Goal: Information Seeking & Learning: Learn about a topic

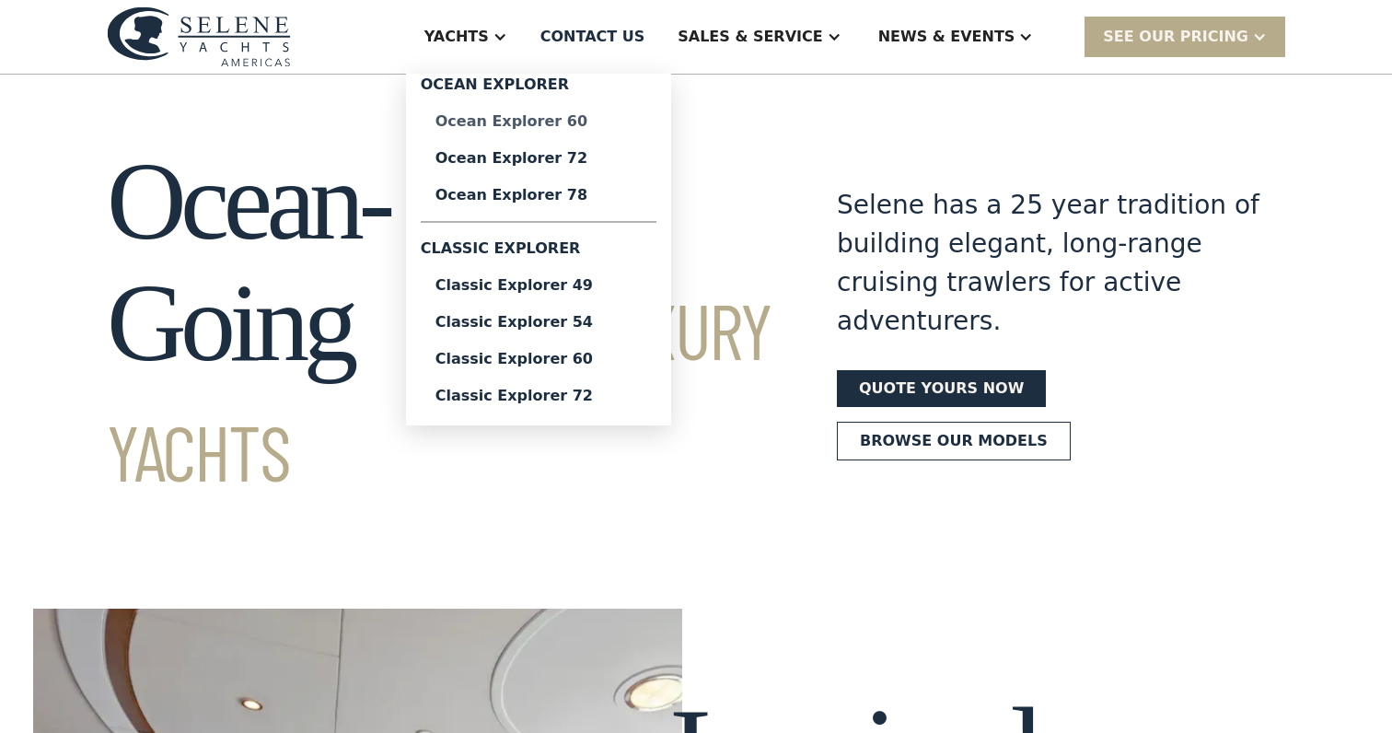
click at [544, 121] on div "Ocean Explorer 60" at bounding box center [539, 121] width 206 height 15
click at [549, 155] on div "Ocean Explorer 72" at bounding box center [539, 158] width 206 height 15
click at [550, 192] on div "Ocean Explorer 78" at bounding box center [539, 195] width 206 height 15
click at [555, 279] on div "Classic Explorer 49" at bounding box center [539, 285] width 206 height 15
click at [559, 327] on div "Classic Explorer 54" at bounding box center [539, 322] width 206 height 15
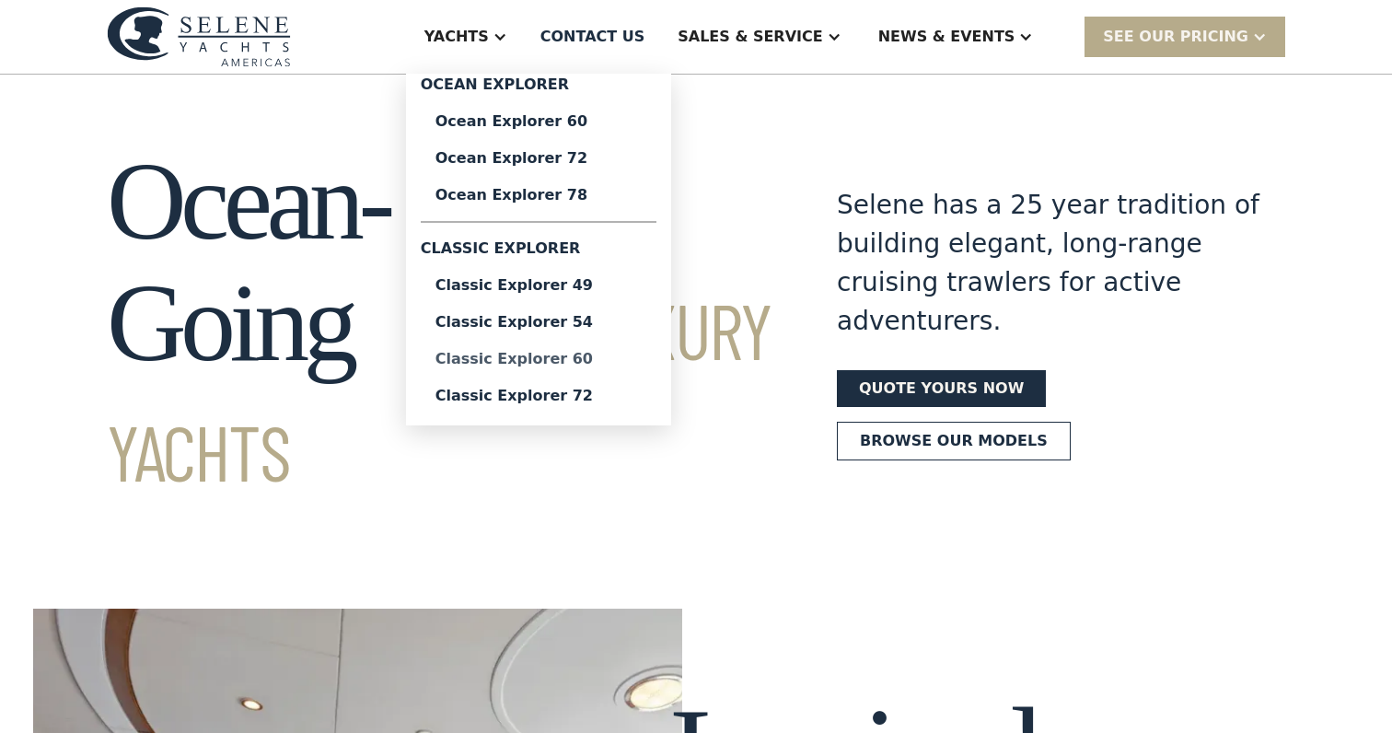
click at [562, 371] on link "Classic Explorer 60" at bounding box center [539, 359] width 236 height 37
click at [567, 407] on link "Classic Explorer 72" at bounding box center [539, 396] width 236 height 37
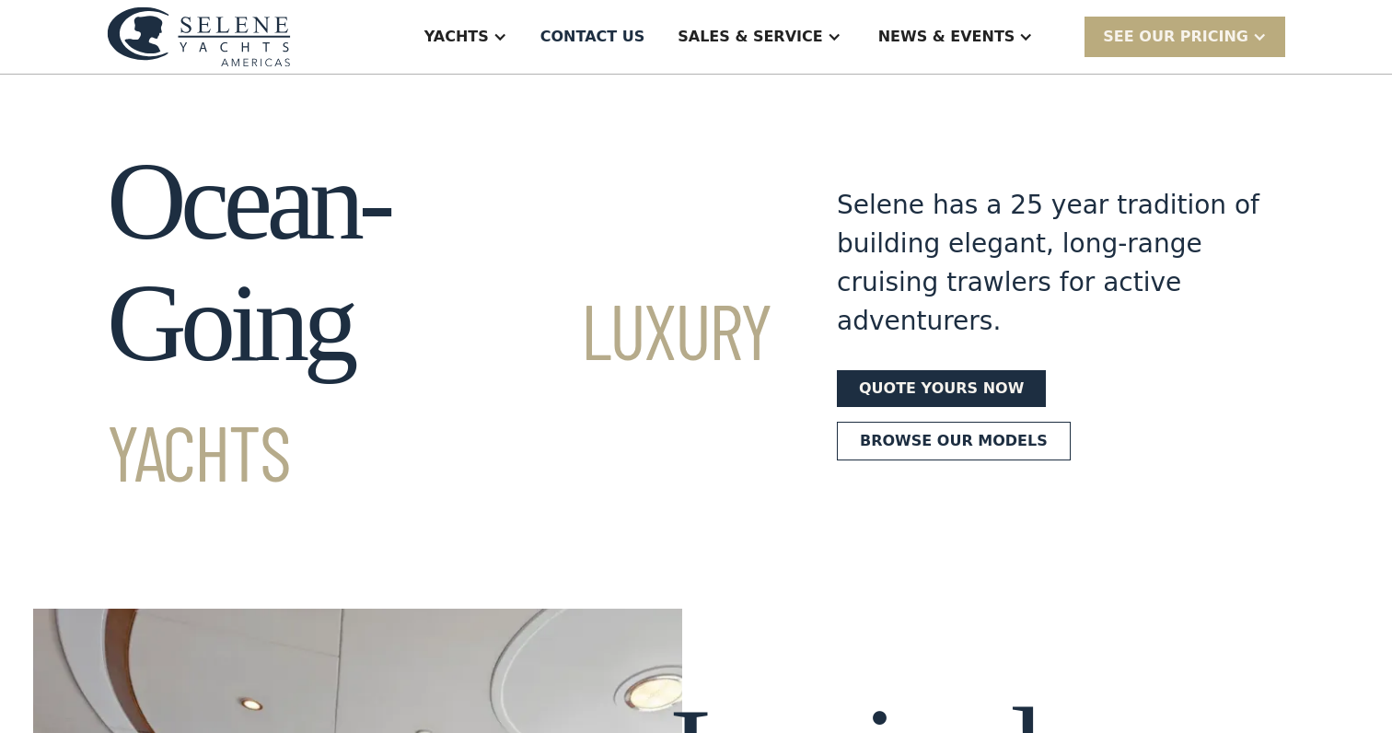
click at [1203, 26] on div "SEE Our Pricing" at bounding box center [1175, 37] width 145 height 22
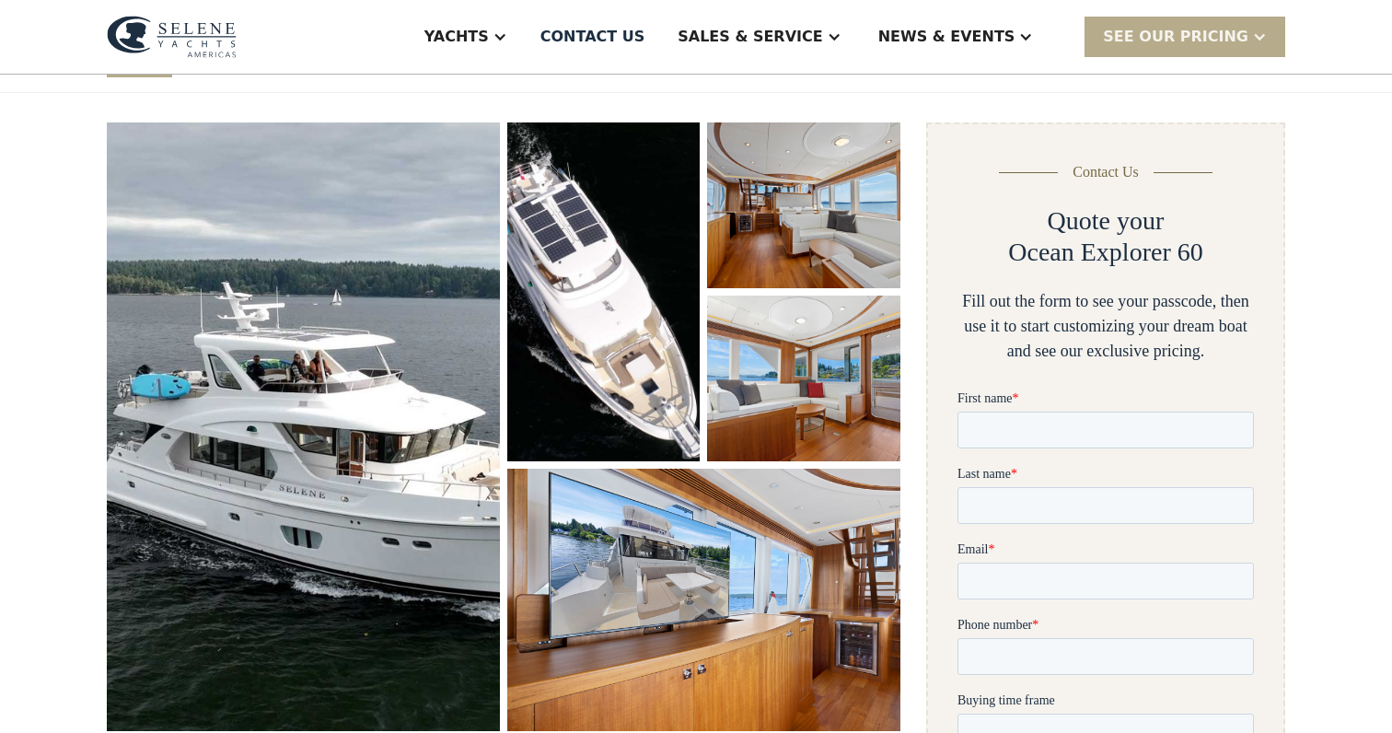
scroll to position [243, 0]
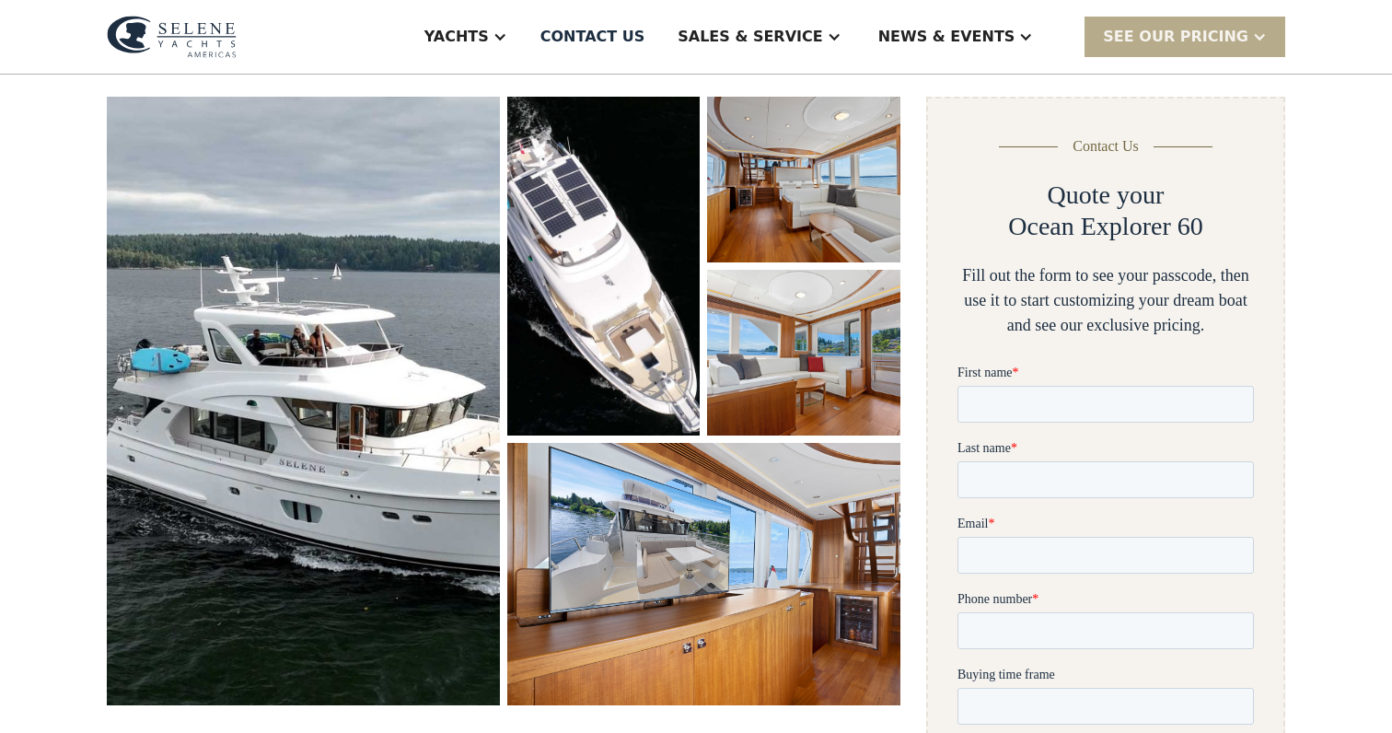
click at [342, 362] on img "open lightbox" at bounding box center [303, 401] width 393 height 609
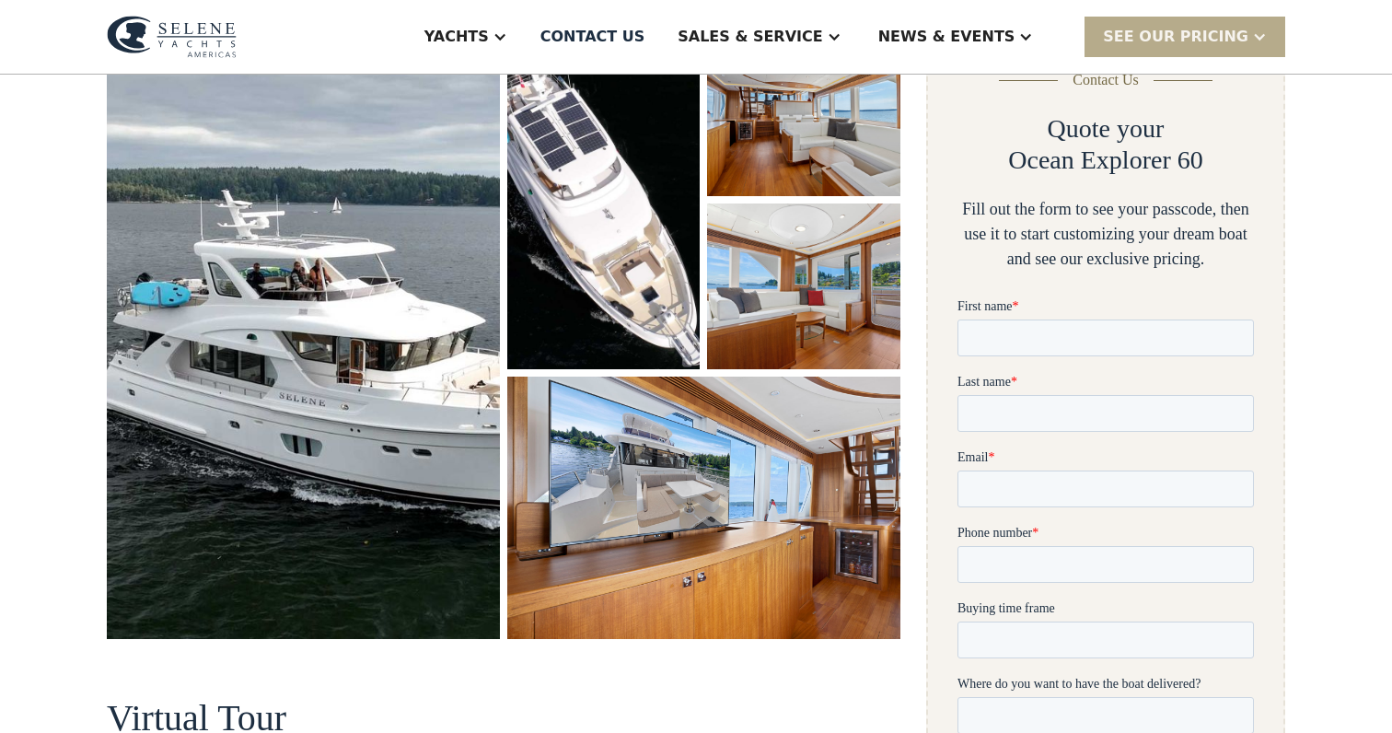
scroll to position [652, 0]
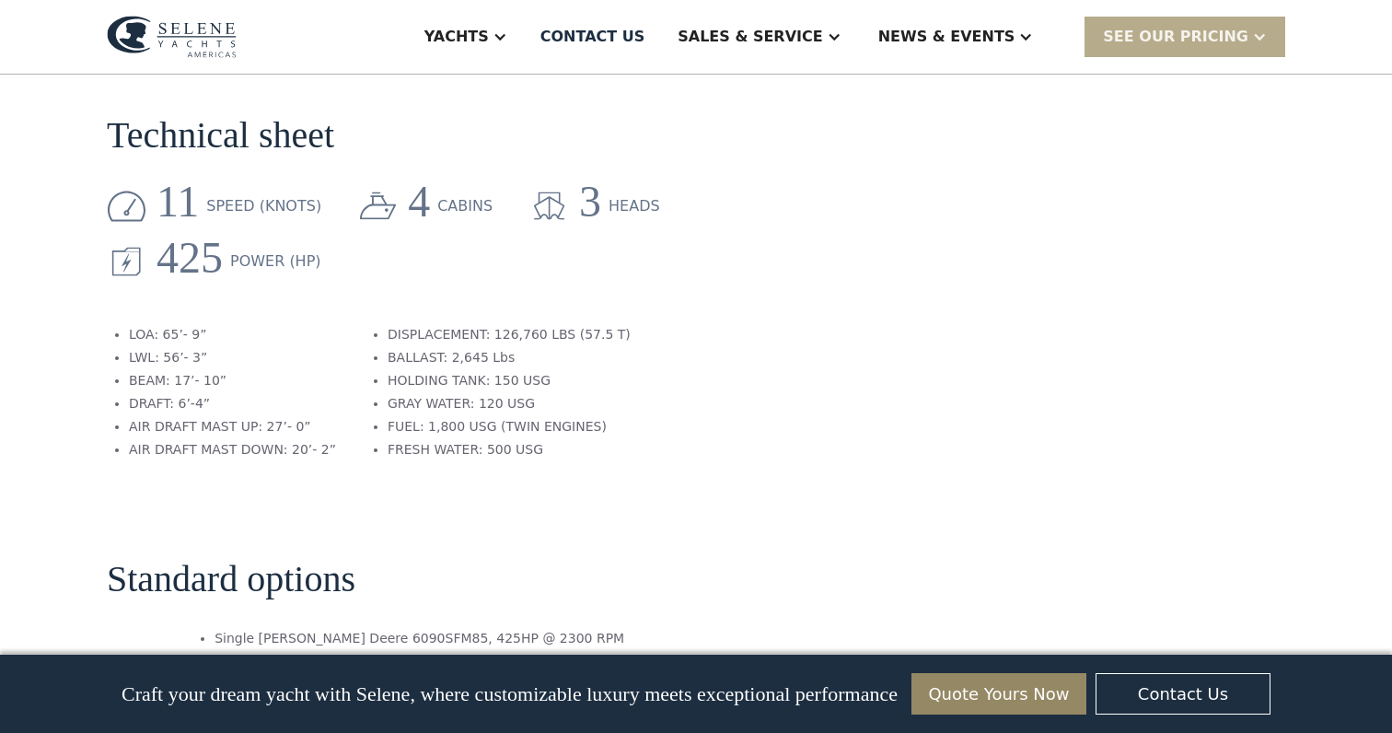
scroll to position [2849, 0]
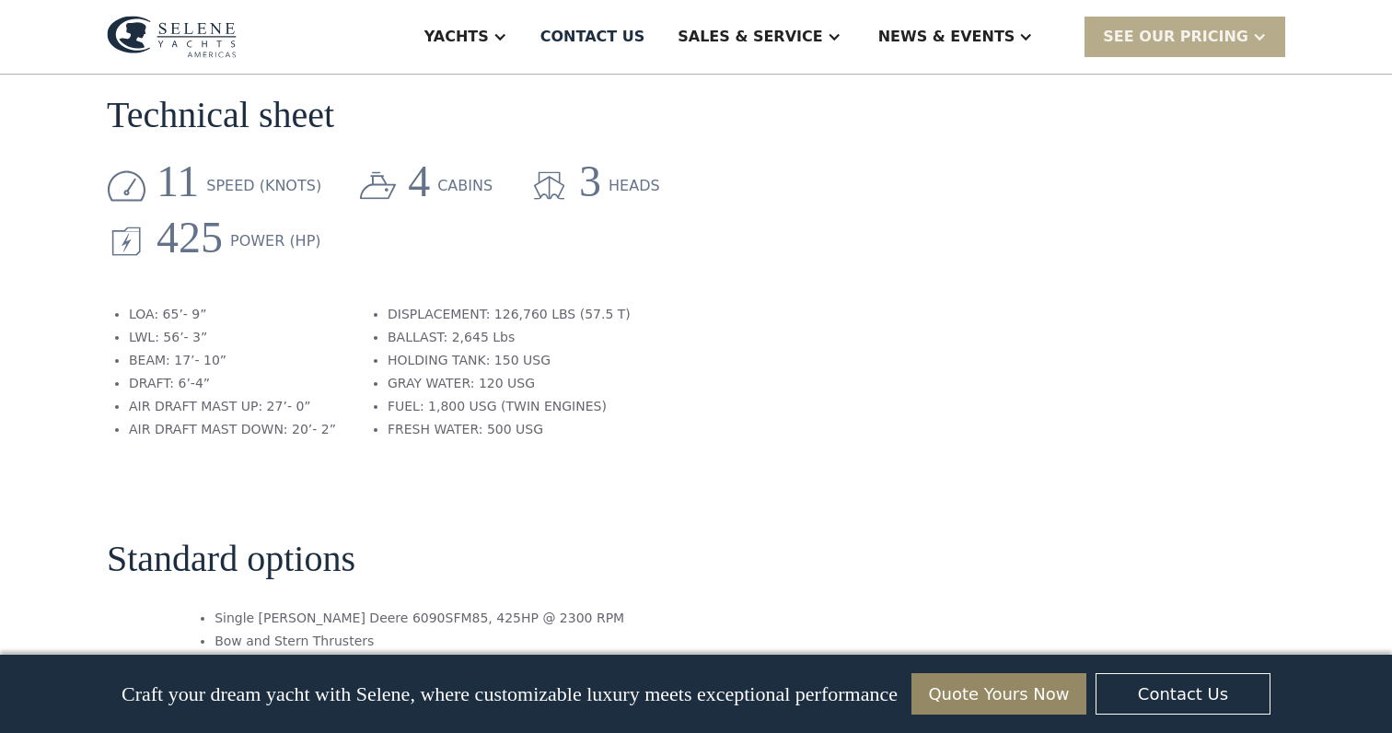
click at [642, 289] on section "Technical sheet 11 speed (knots) 4 cabins 3 heads 425 Power (HP) LOA: 65’- 9” L…" at bounding box center [504, 243] width 794 height 444
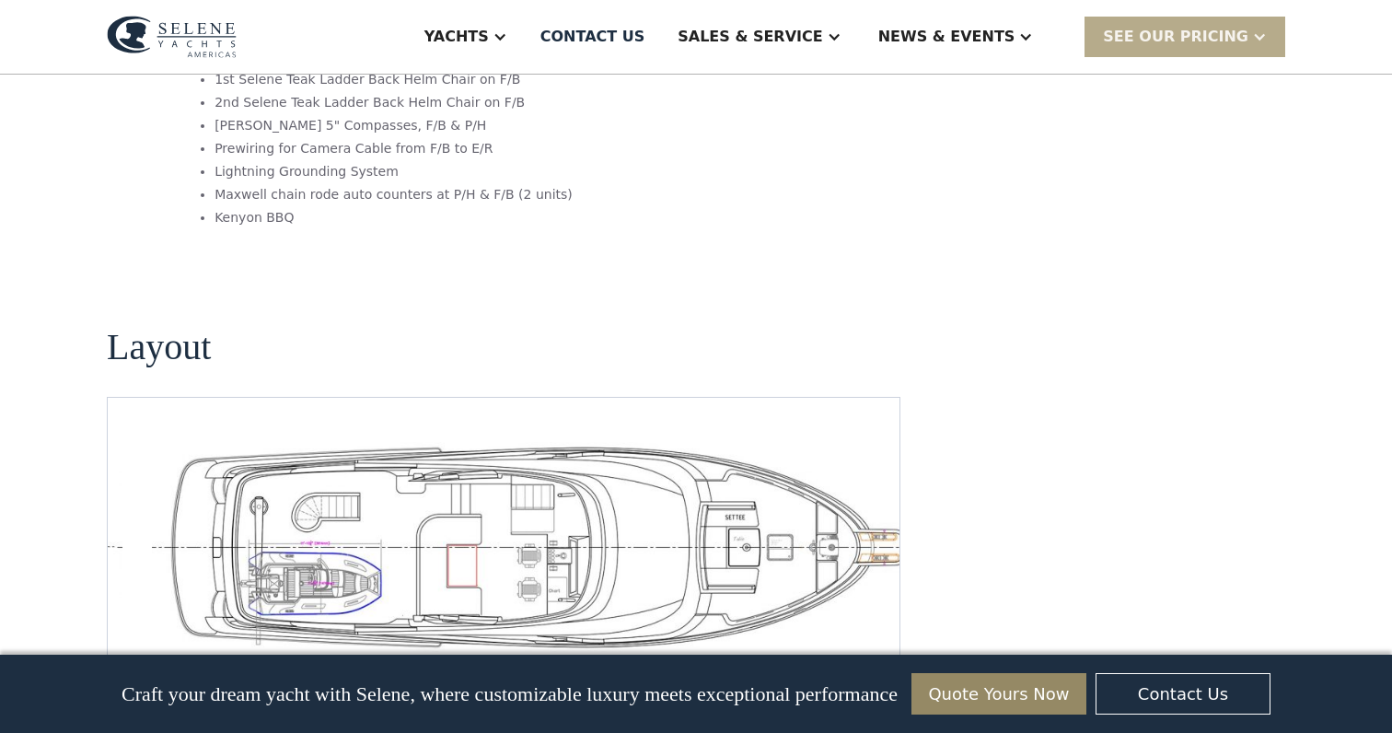
scroll to position [3916, 0]
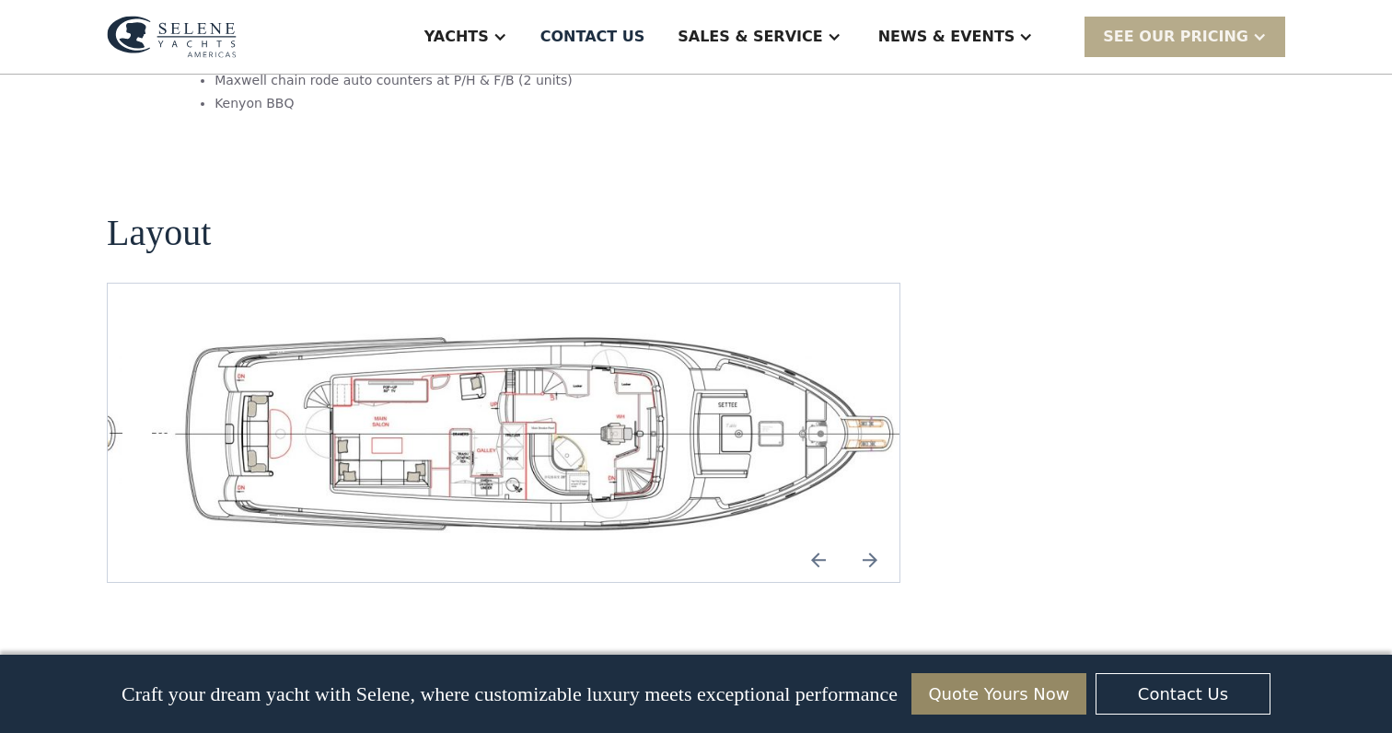
click at [823, 416] on img "open lightbox" at bounding box center [533, 433] width 762 height 210
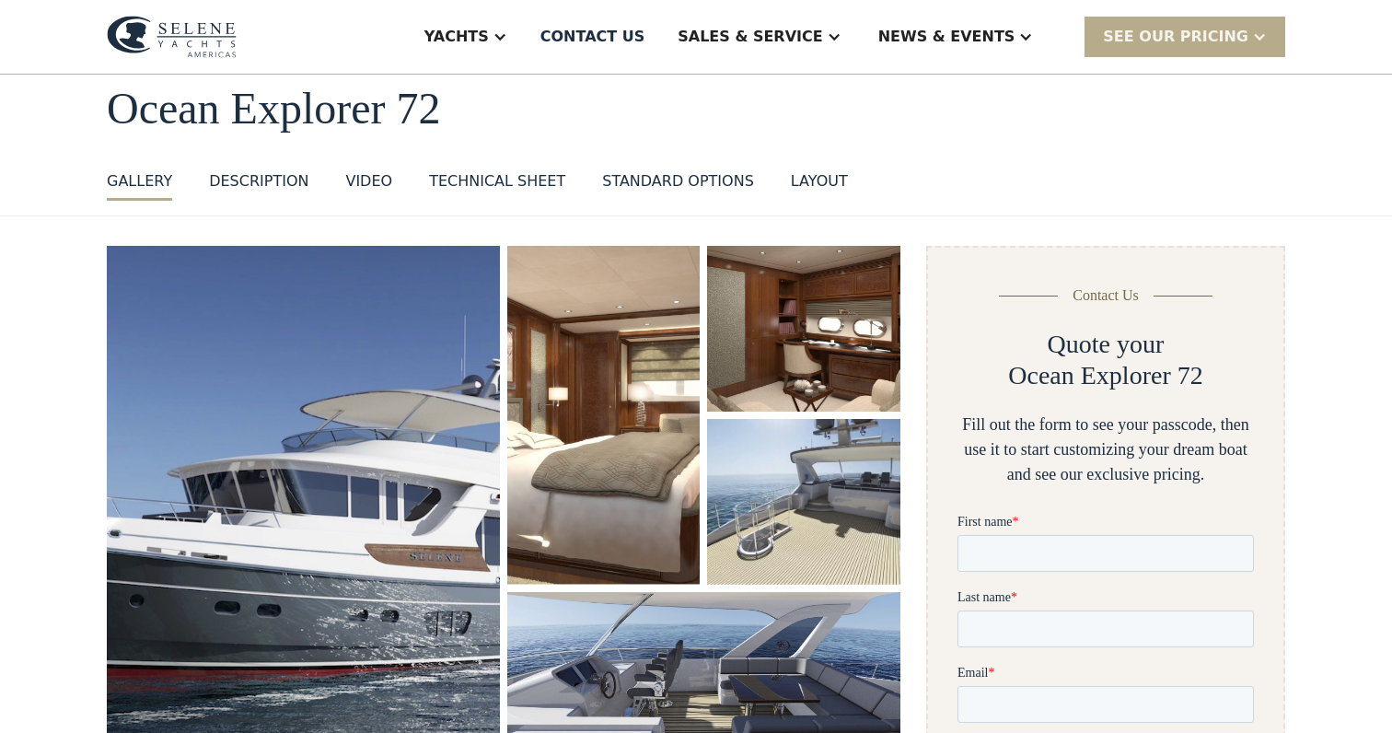
scroll to position [97, 0]
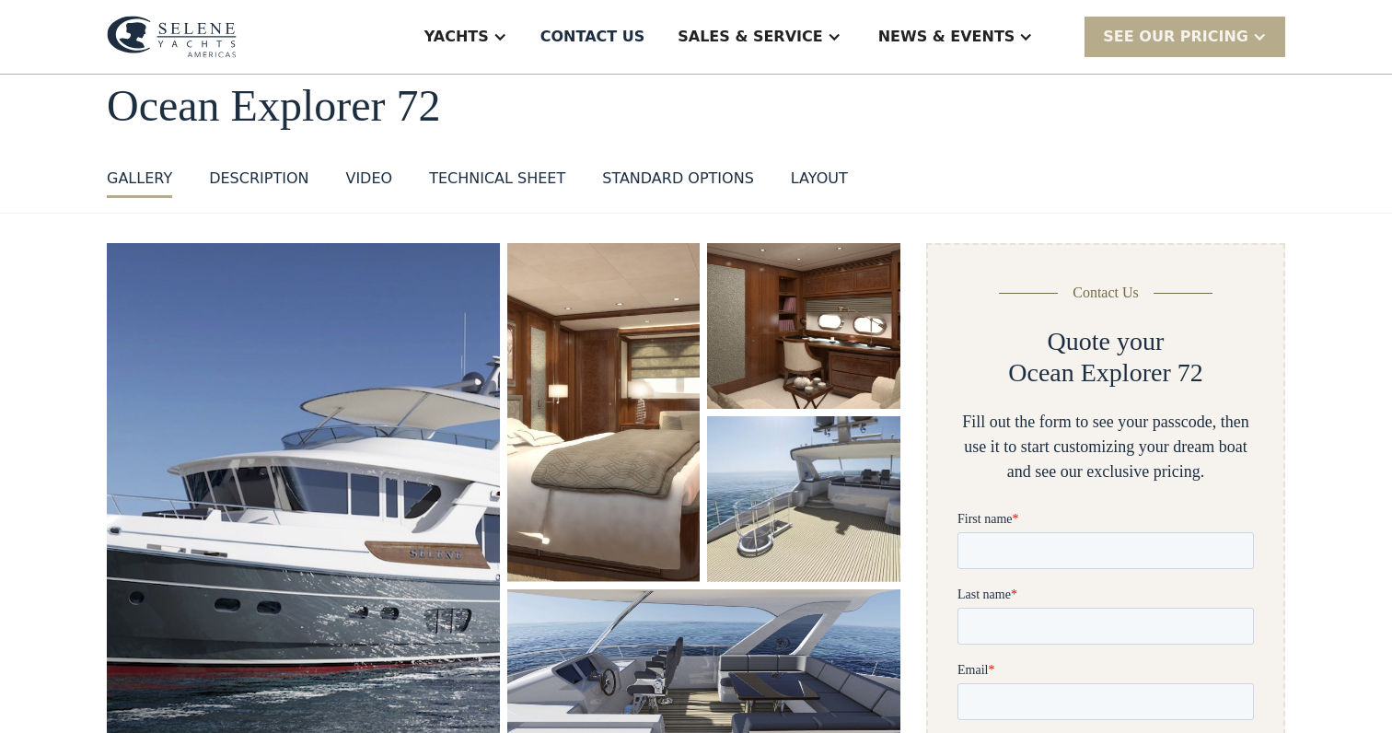
click at [818, 181] on div "layout" at bounding box center [819, 179] width 57 height 22
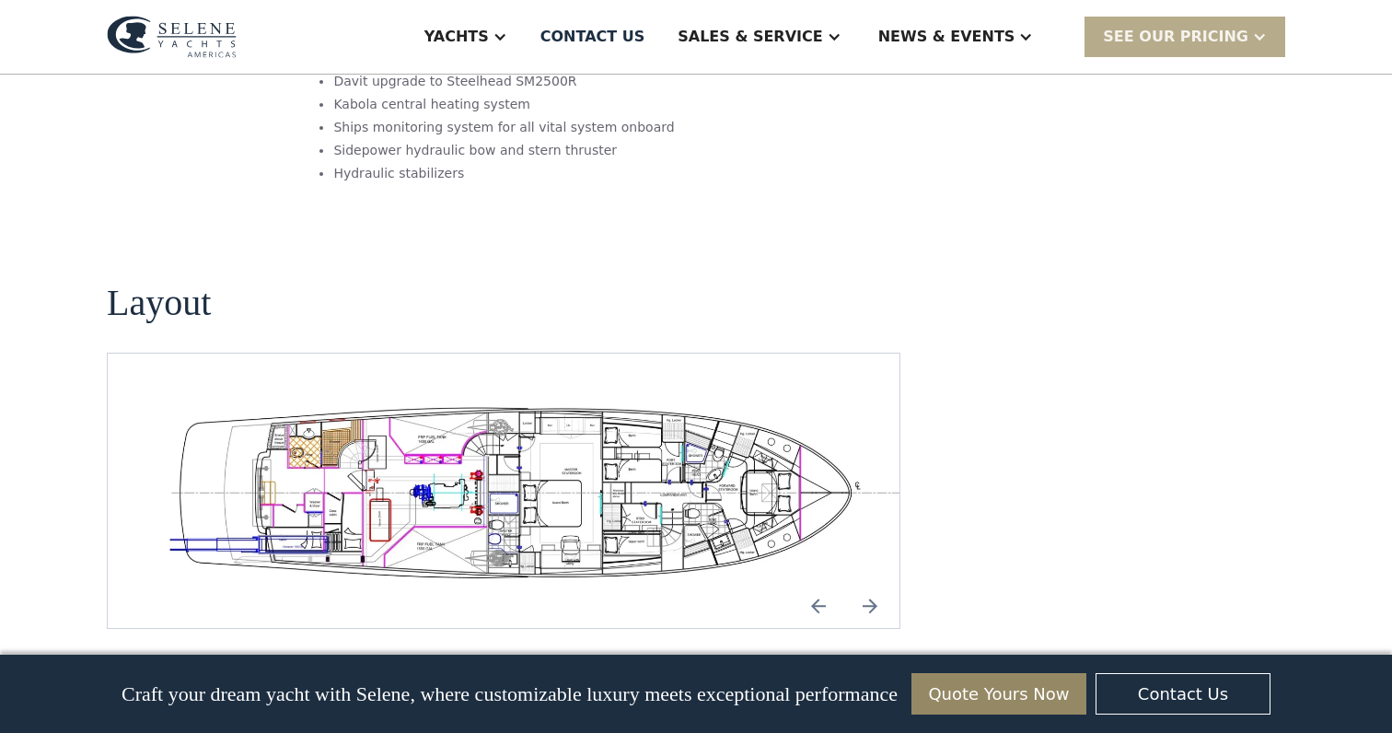
scroll to position [3153, 0]
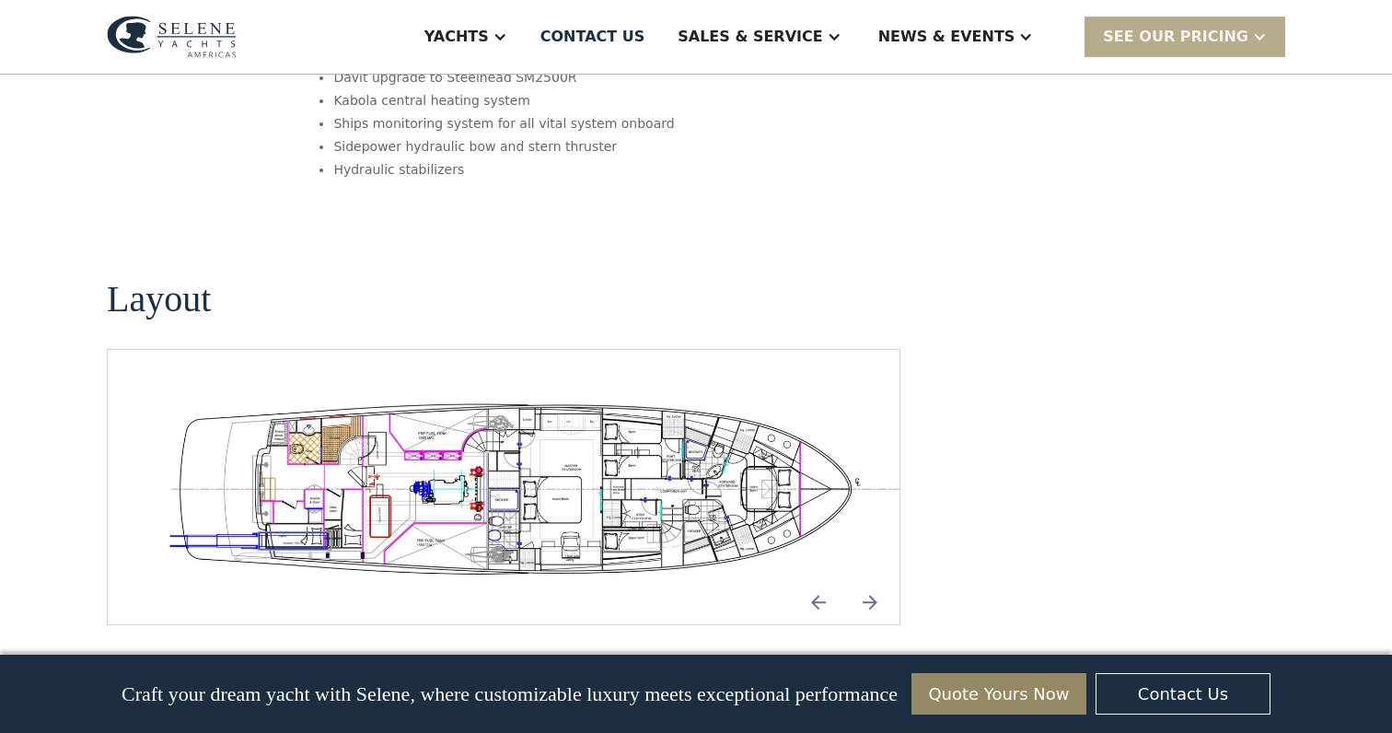
click at [677, 394] on img "open lightbox" at bounding box center [533, 487] width 762 height 186
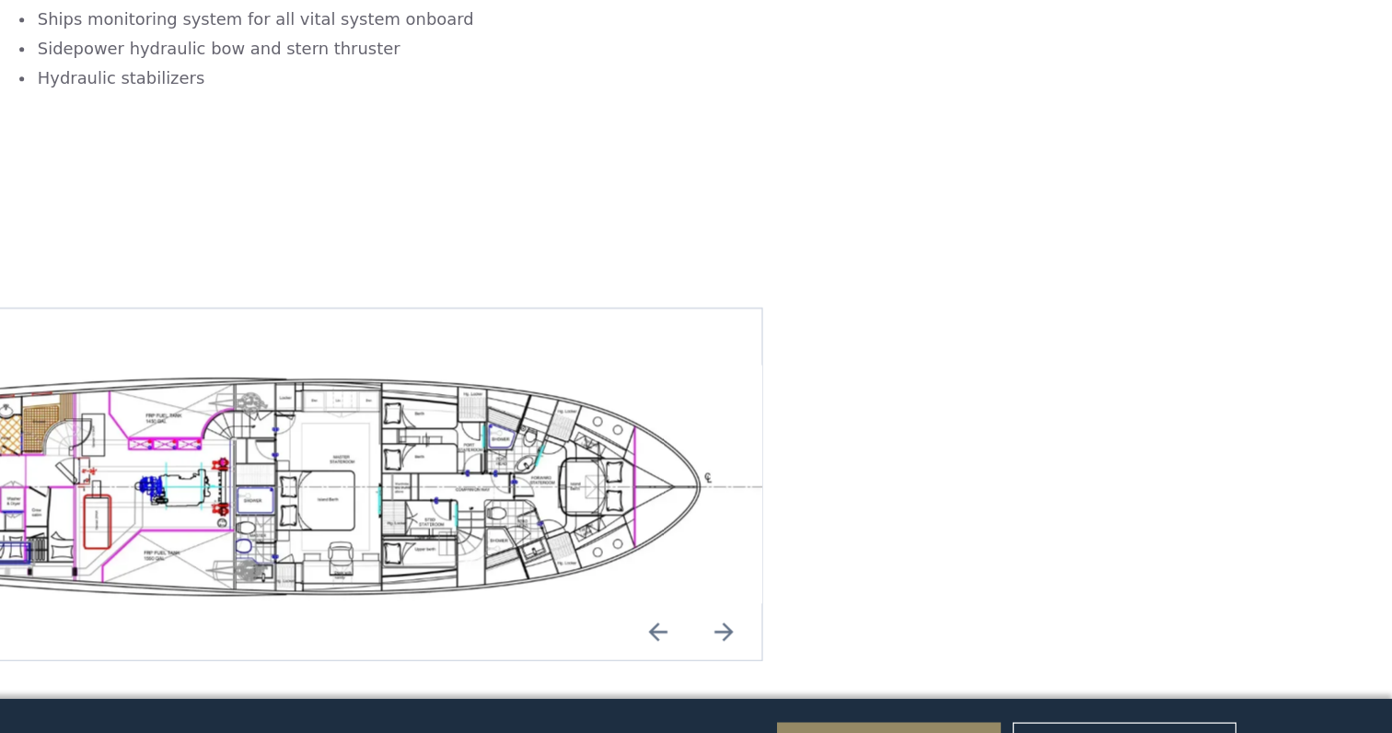
click at [869, 580] on img "Next slide" at bounding box center [870, 602] width 44 height 44
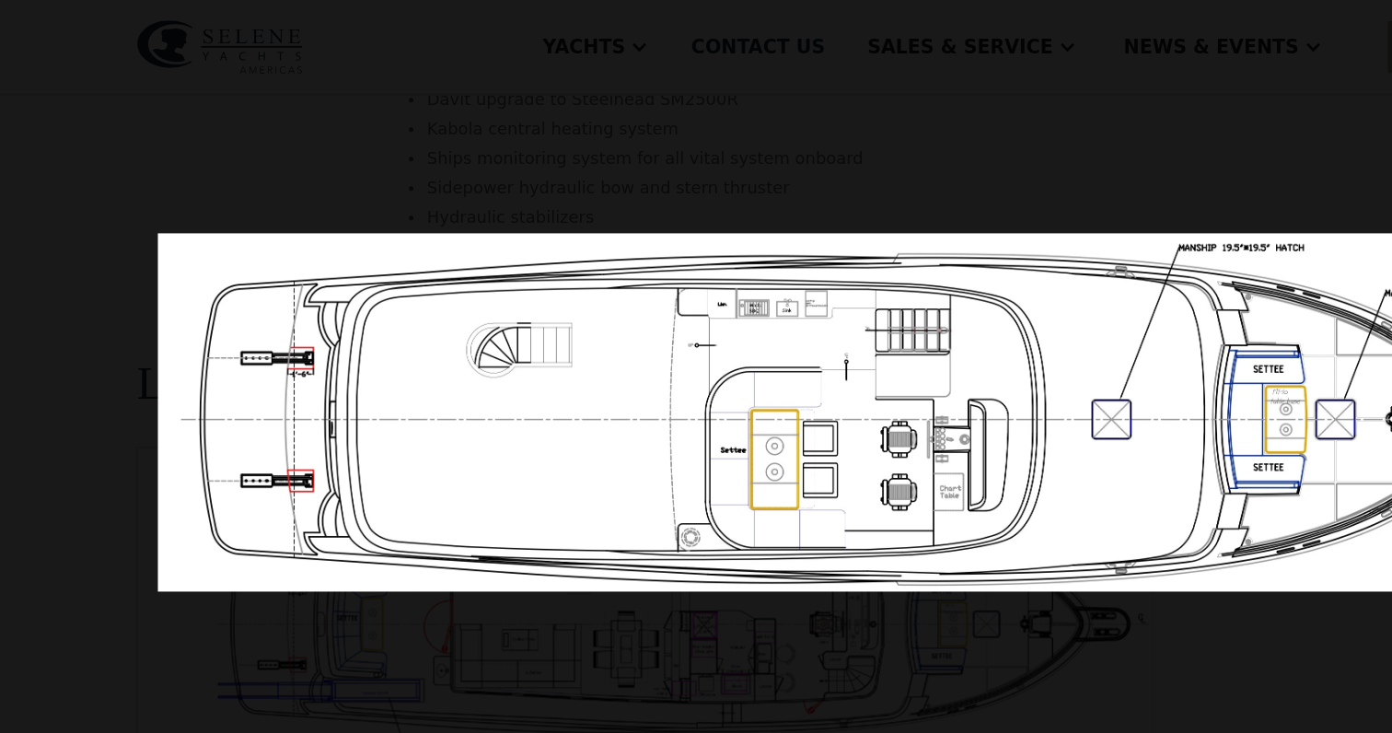
click at [336, 263] on img at bounding box center [695, 322] width 1145 height 280
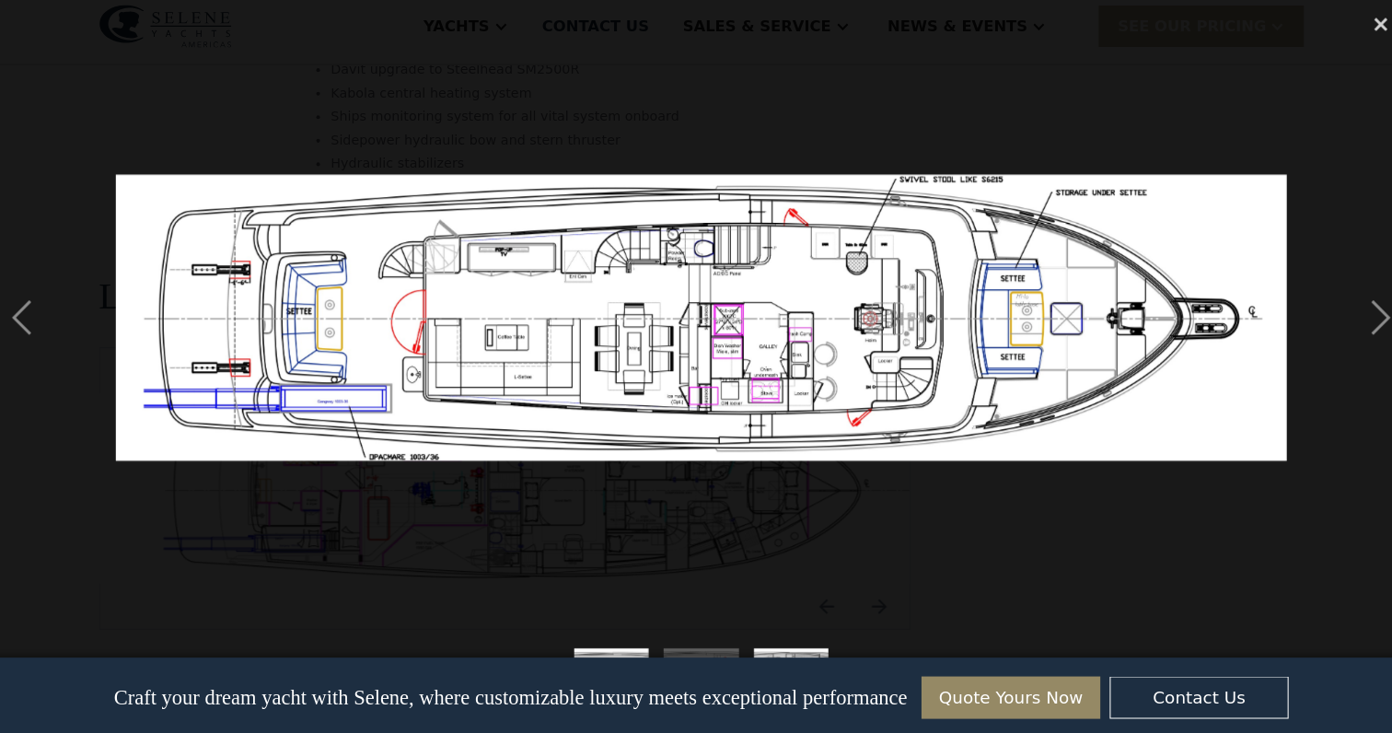
scroll to position [3149, 0]
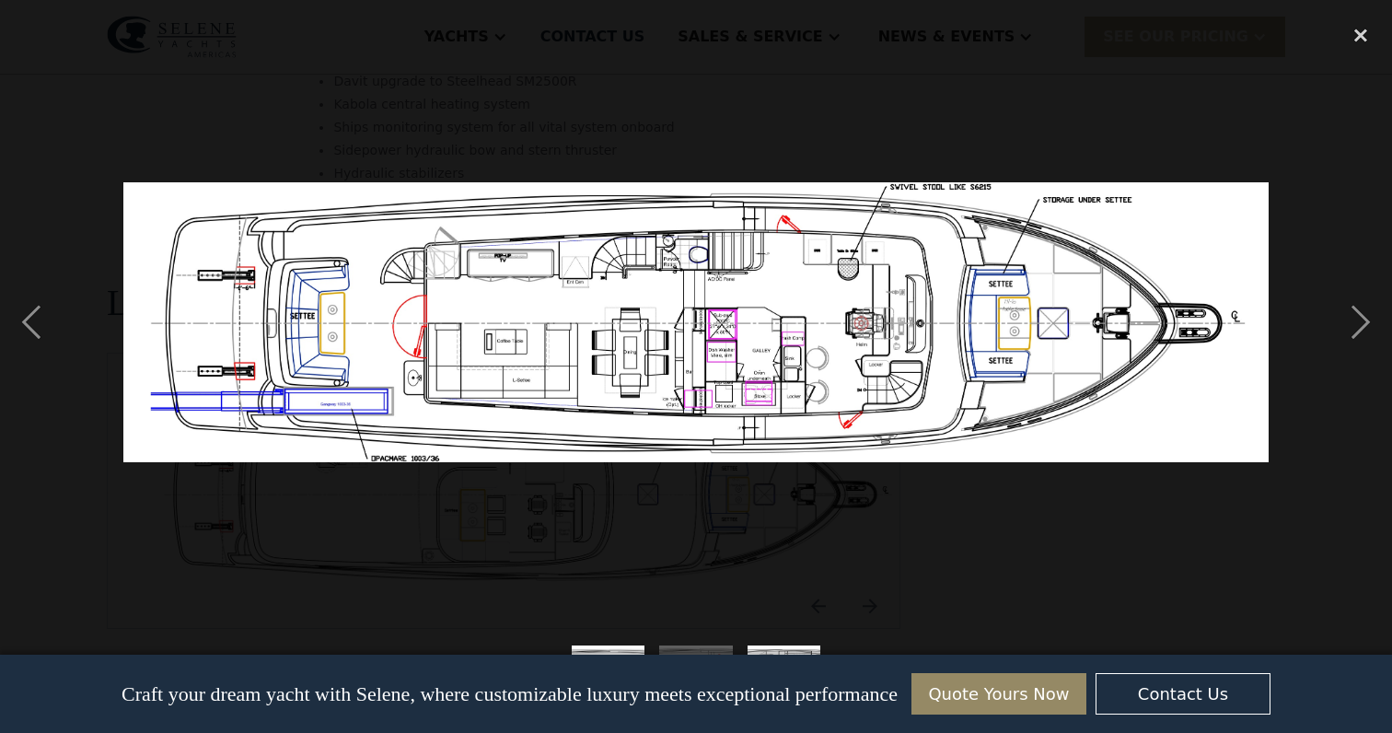
click at [407, 396] on img at bounding box center [695, 322] width 1145 height 280
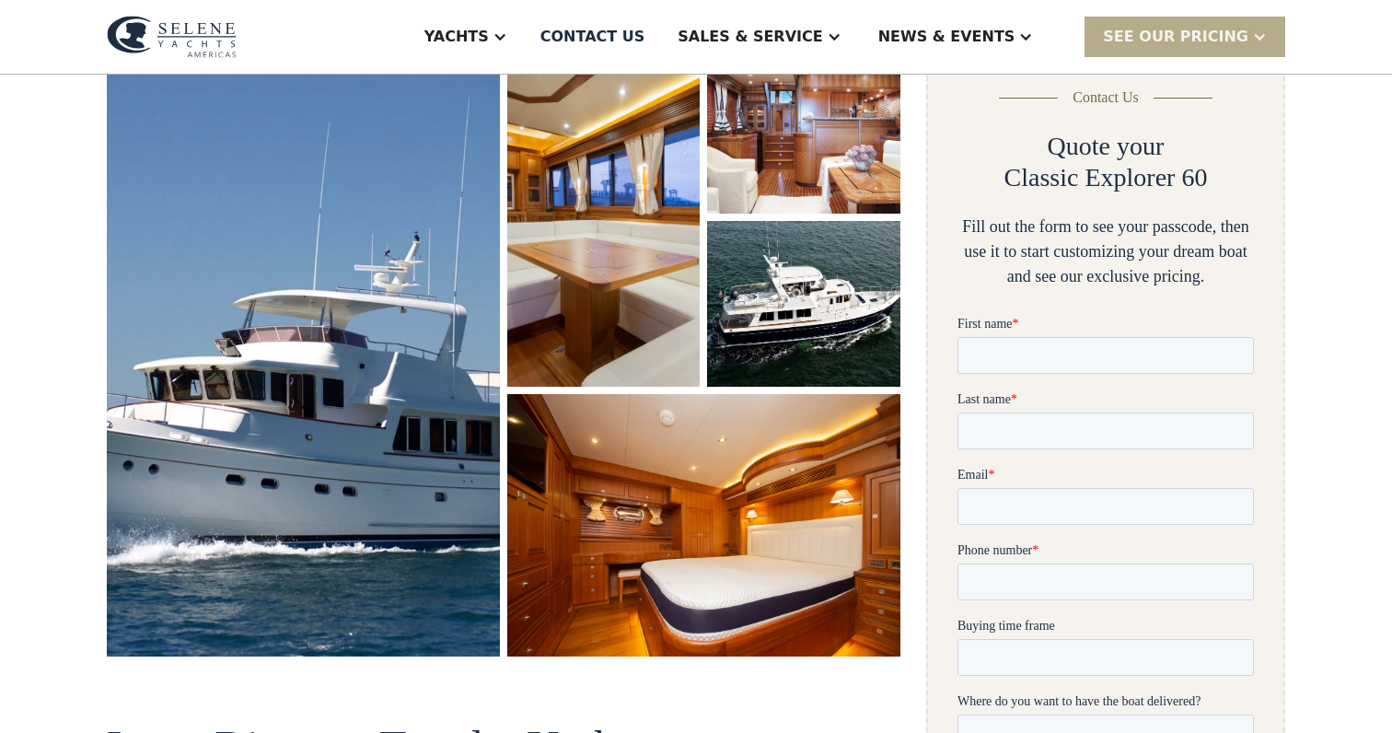
scroll to position [315, 0]
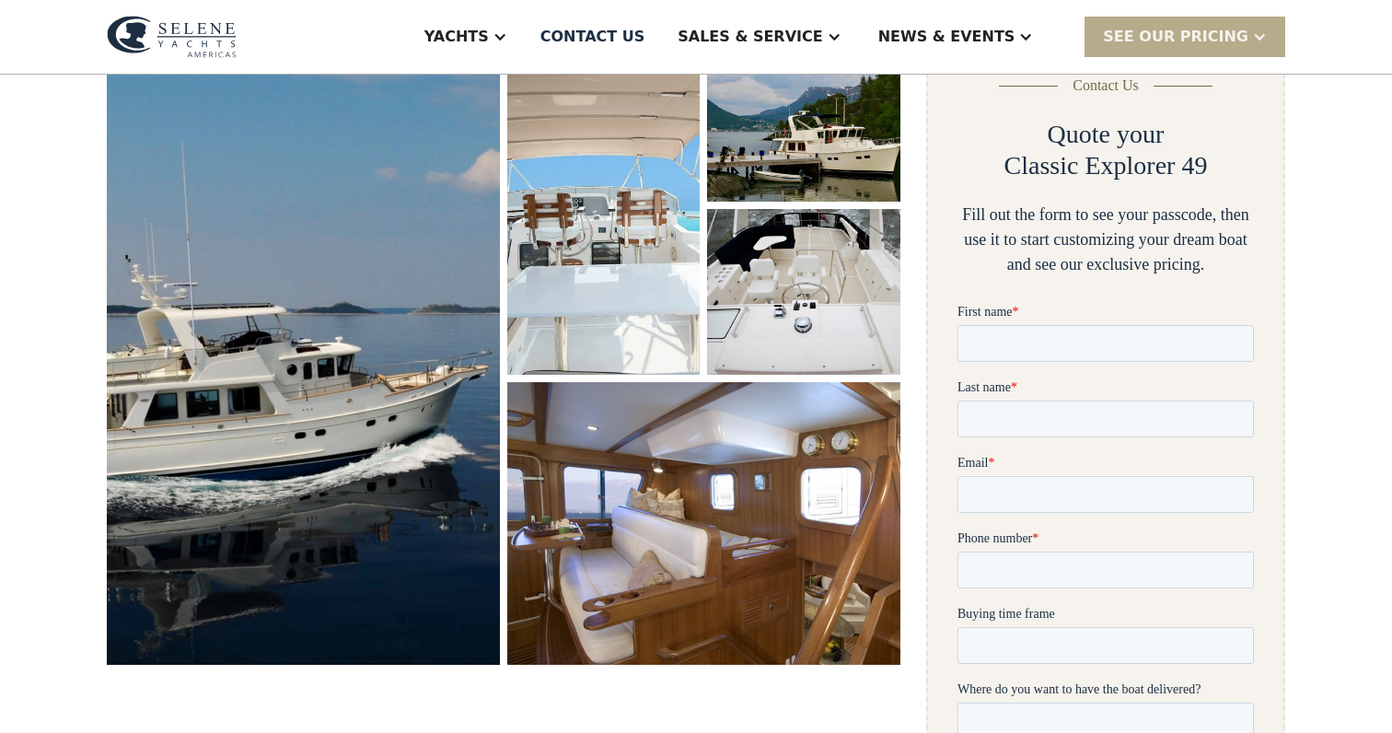
scroll to position [322, 0]
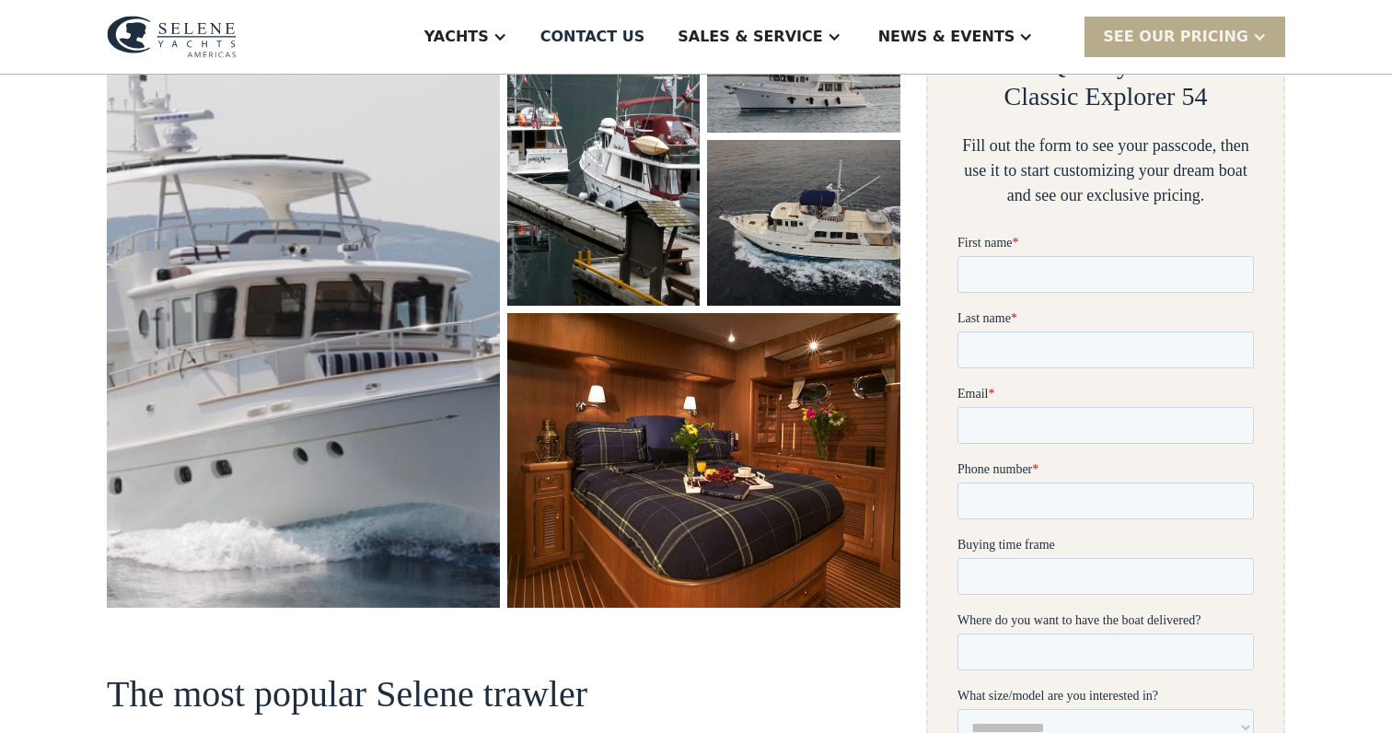
scroll to position [377, 0]
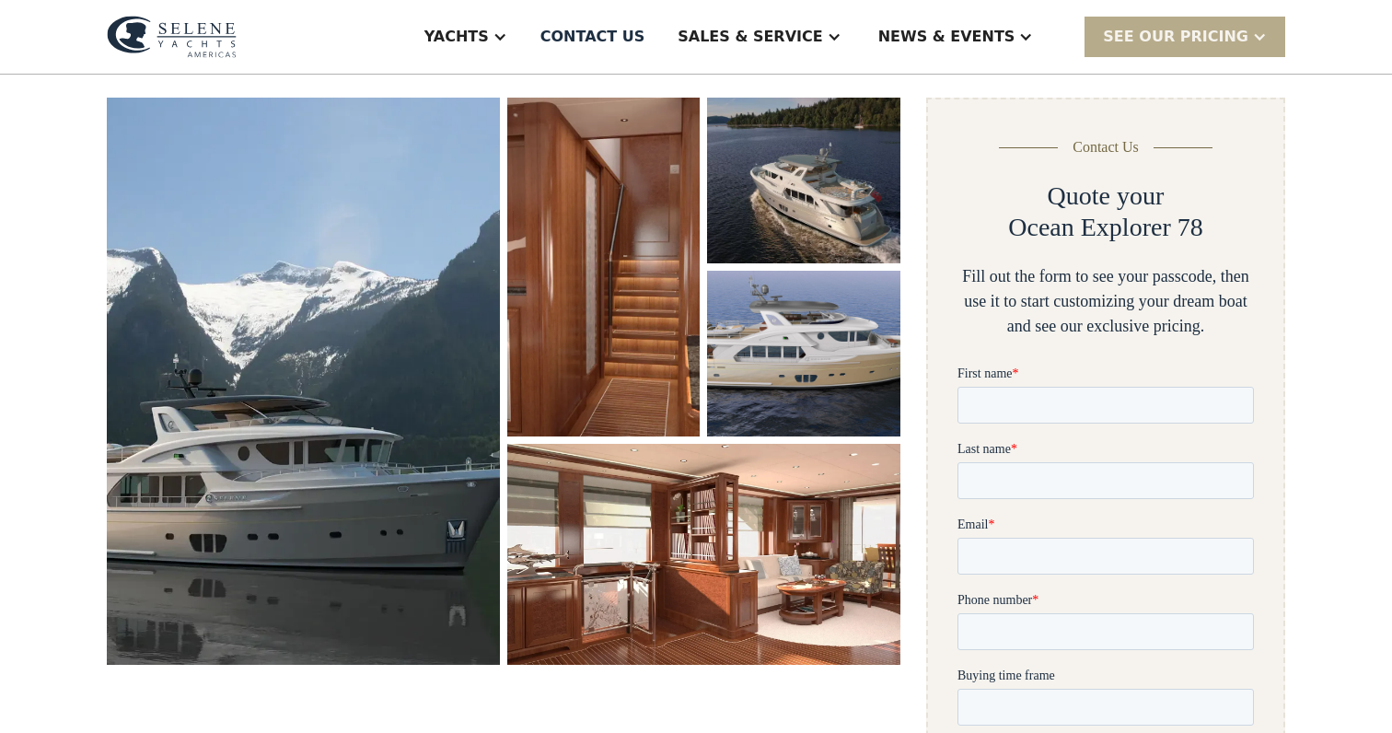
scroll to position [262, 0]
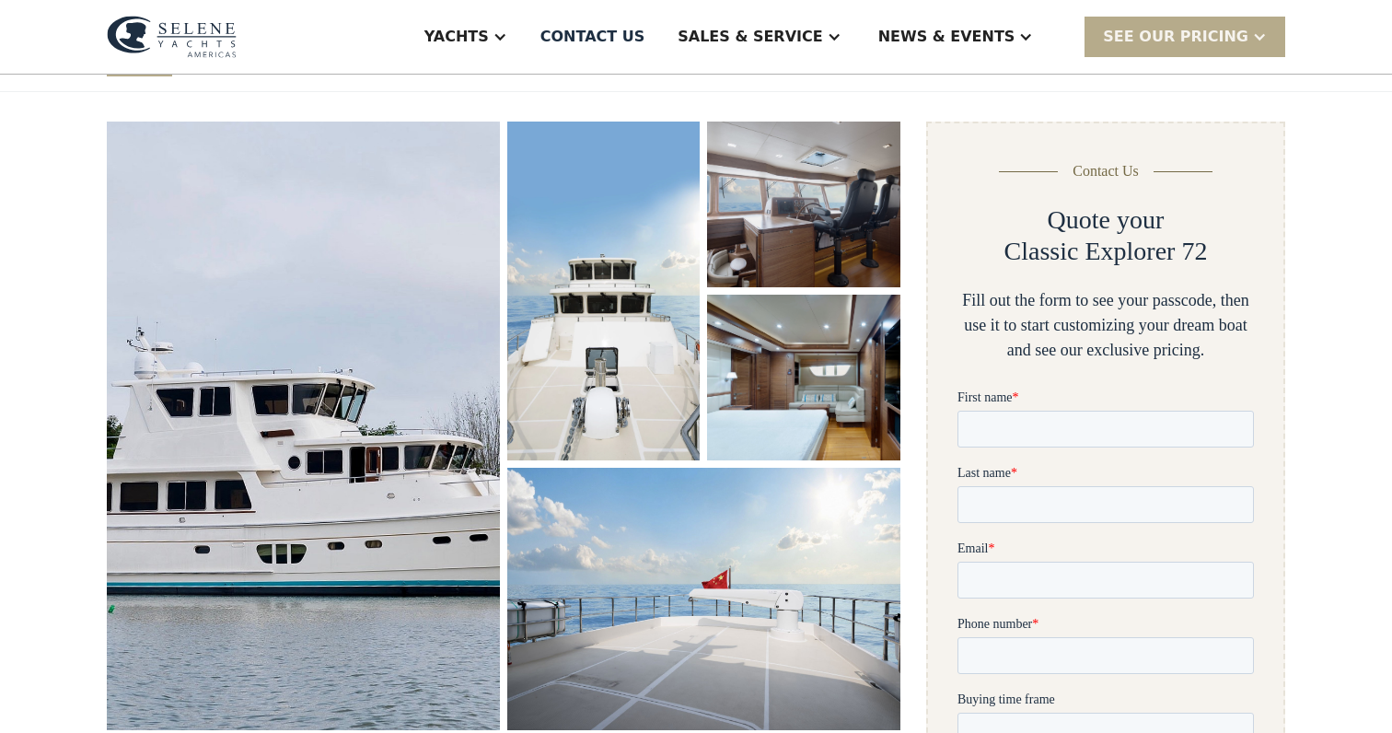
scroll to position [233, 0]
